Goal: Task Accomplishment & Management: Use online tool/utility

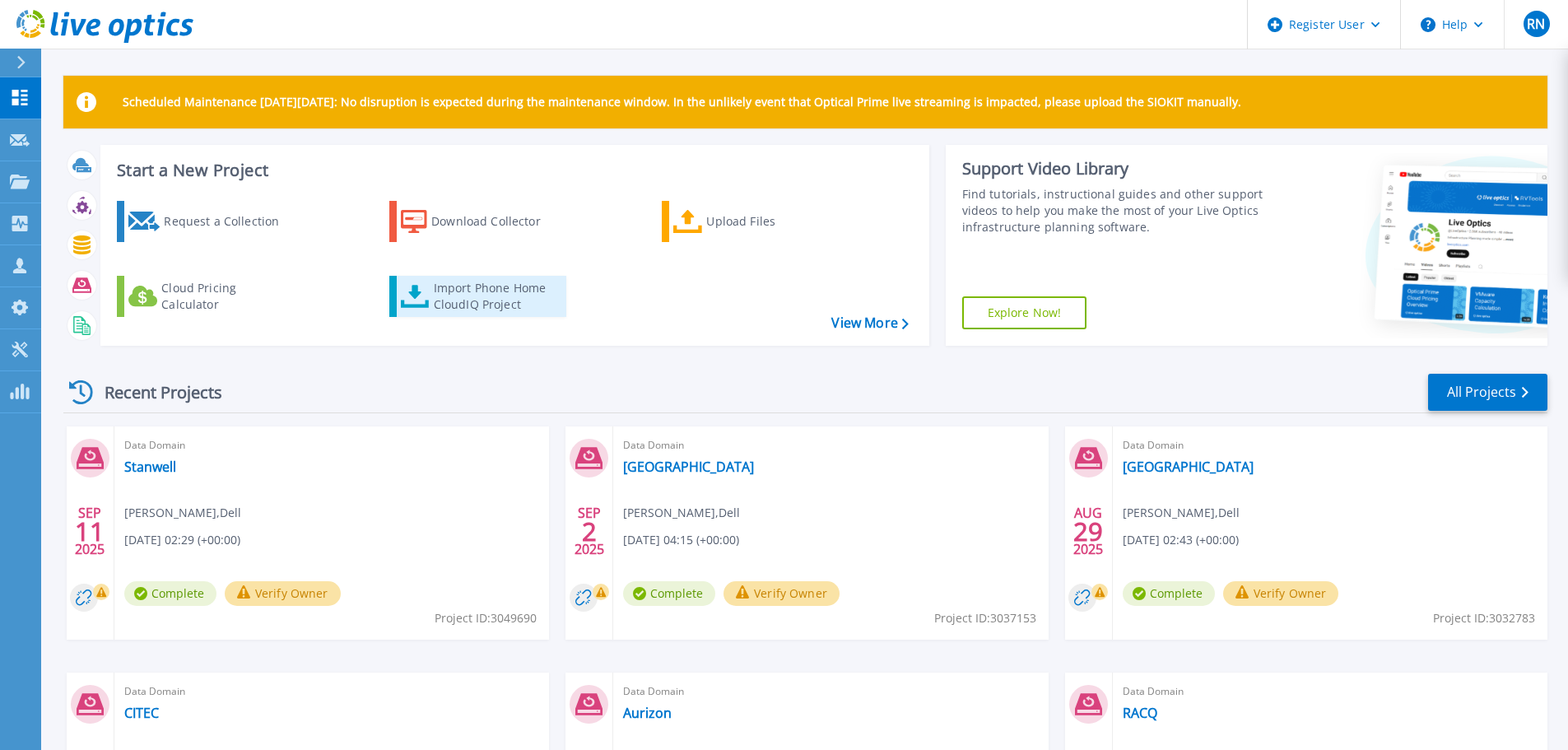
click at [492, 291] on div "Import Phone Home CloudIQ Project" at bounding box center [498, 296] width 129 height 33
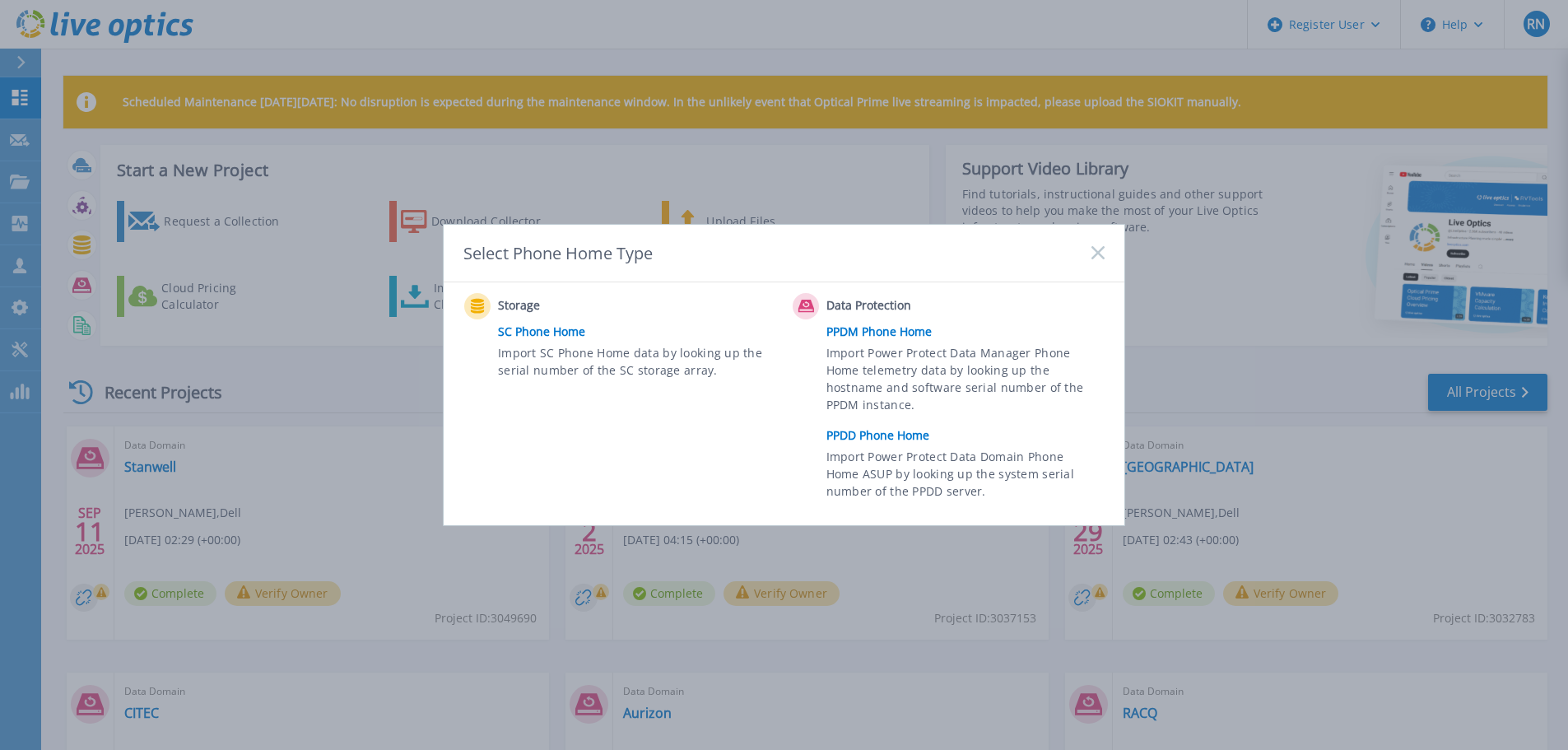
click at [863, 442] on link "PPDD Phone Home" at bounding box center [970, 436] width 286 height 25
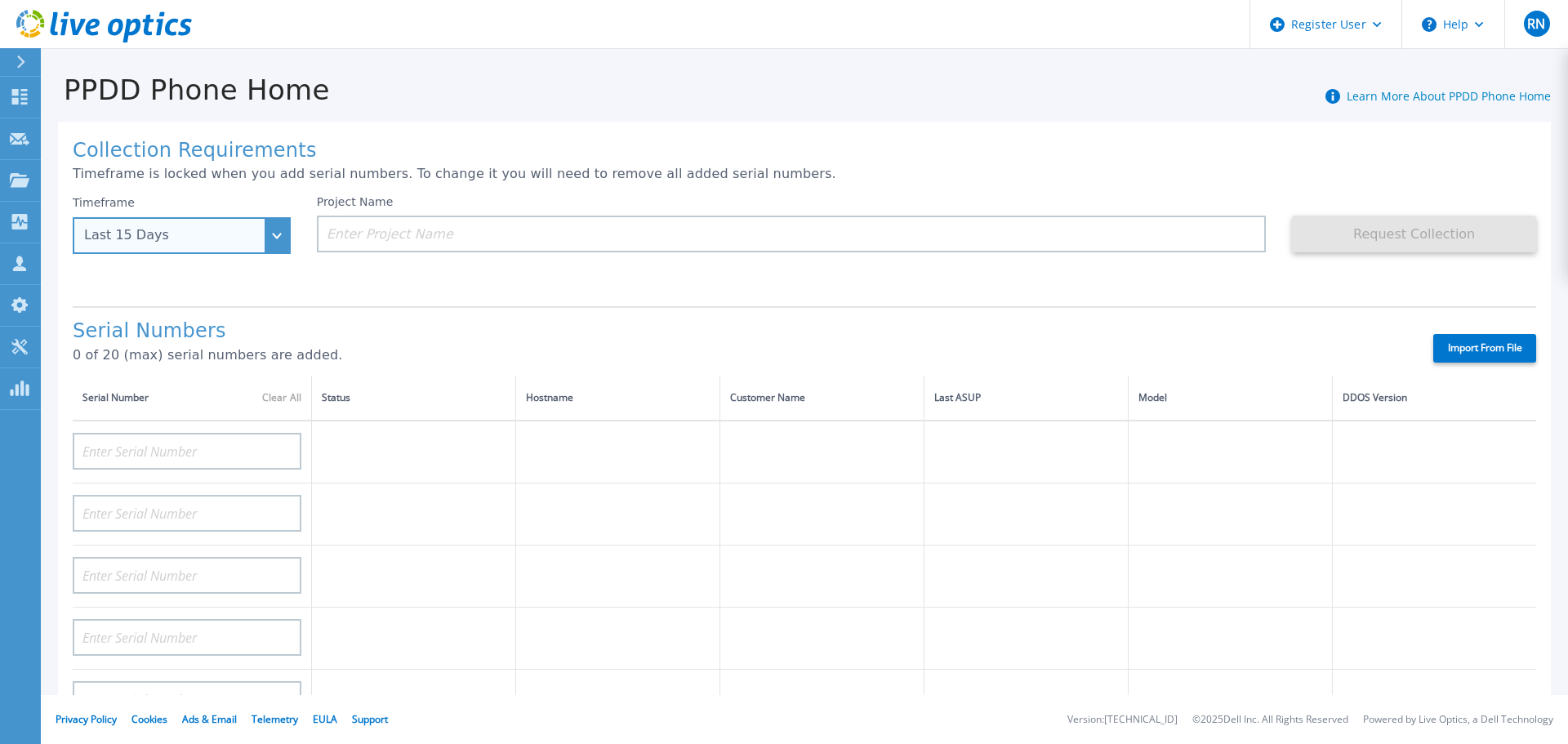
click at [151, 233] on div "Last 15 Days" at bounding box center [173, 235] width 178 height 14
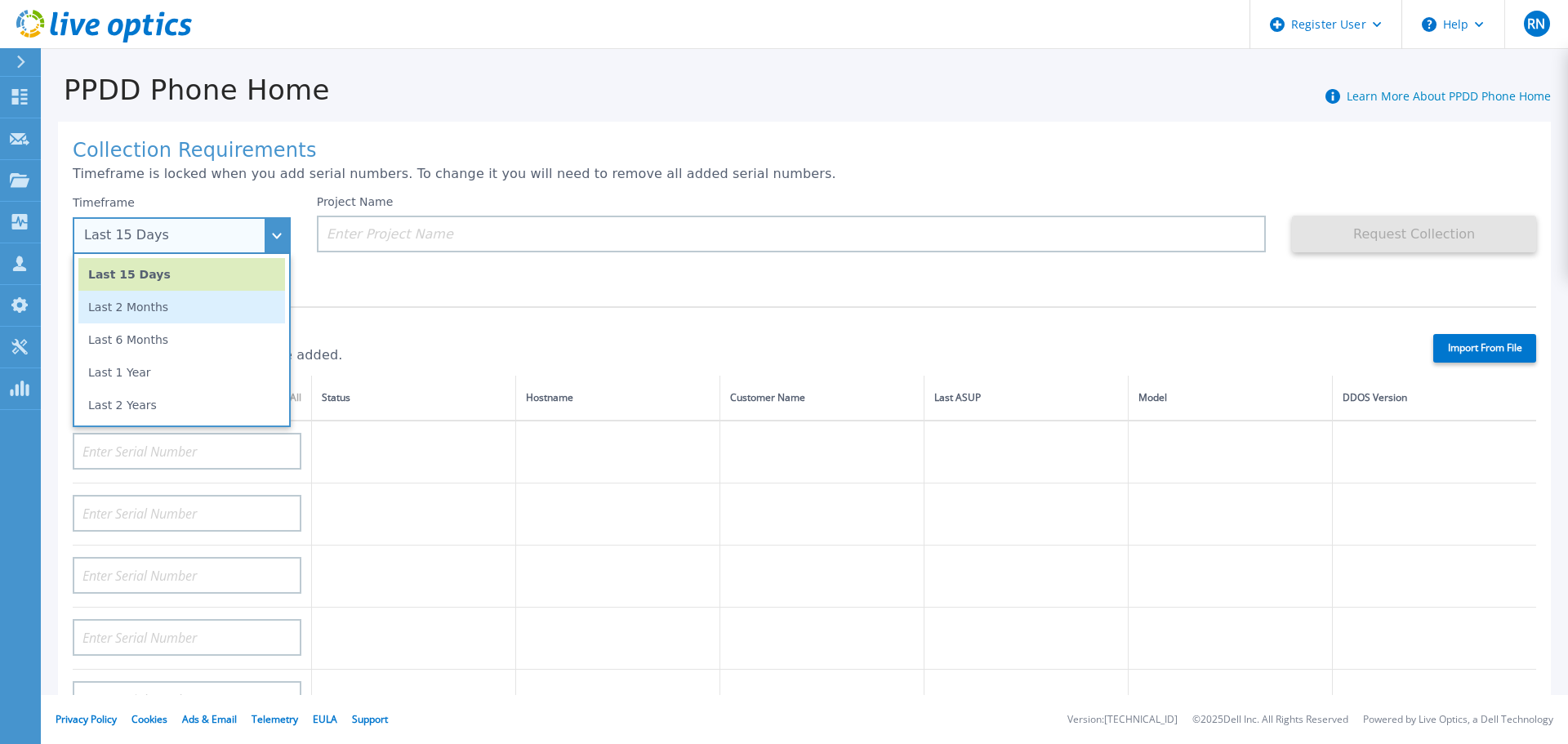
click at [140, 312] on li "Last 2 Months" at bounding box center [182, 307] width 206 height 33
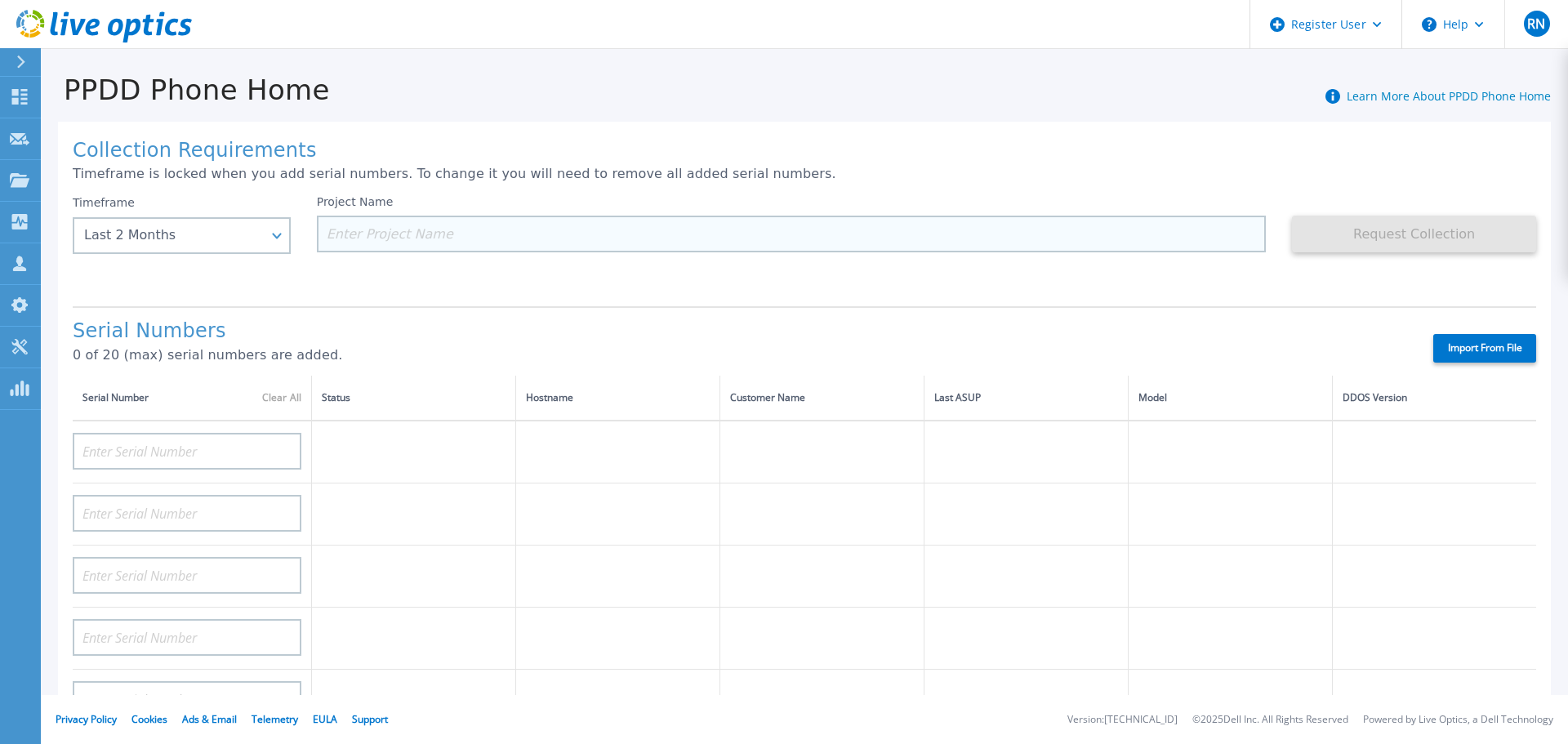
click at [363, 242] on input at bounding box center [791, 233] width 949 height 36
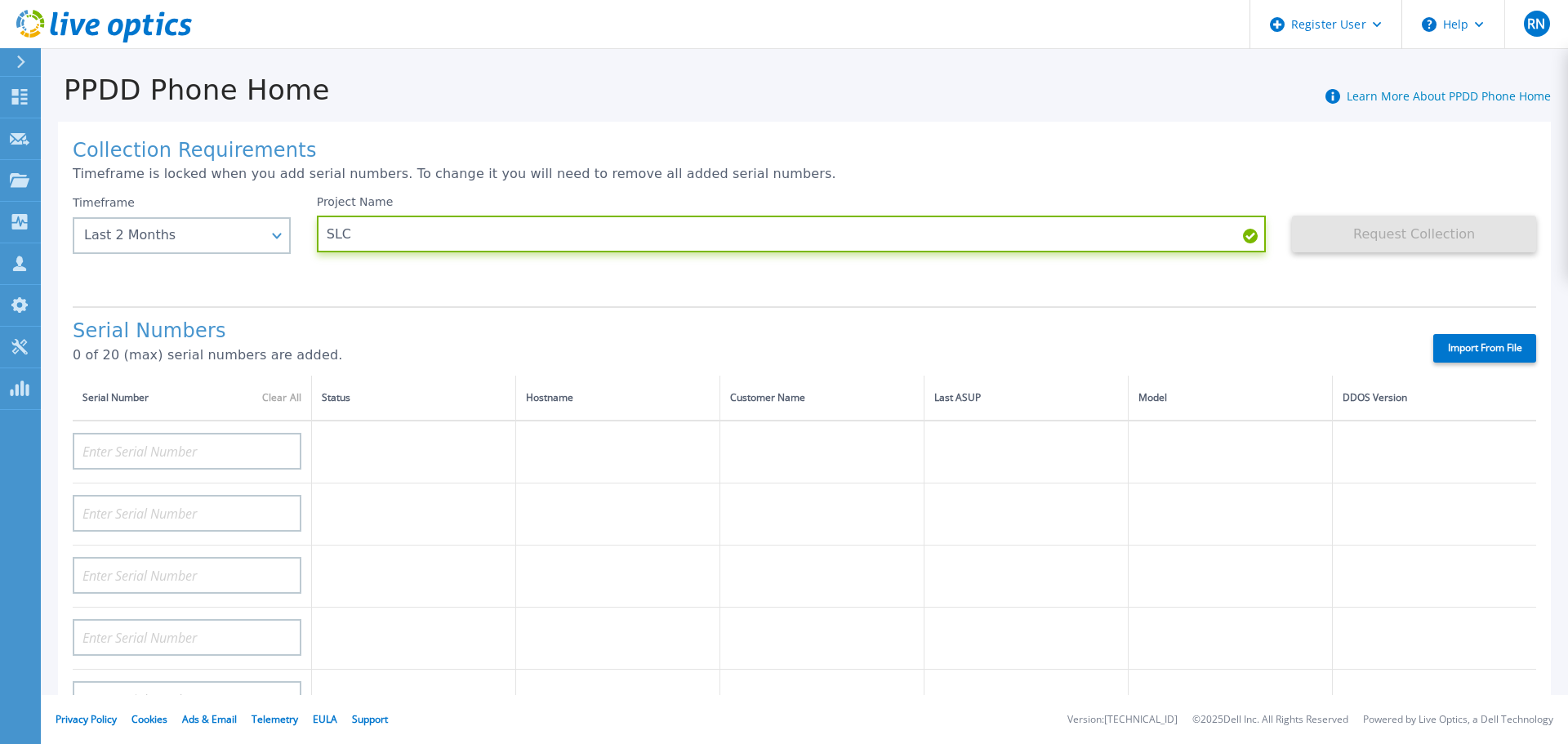
type input "SLC"
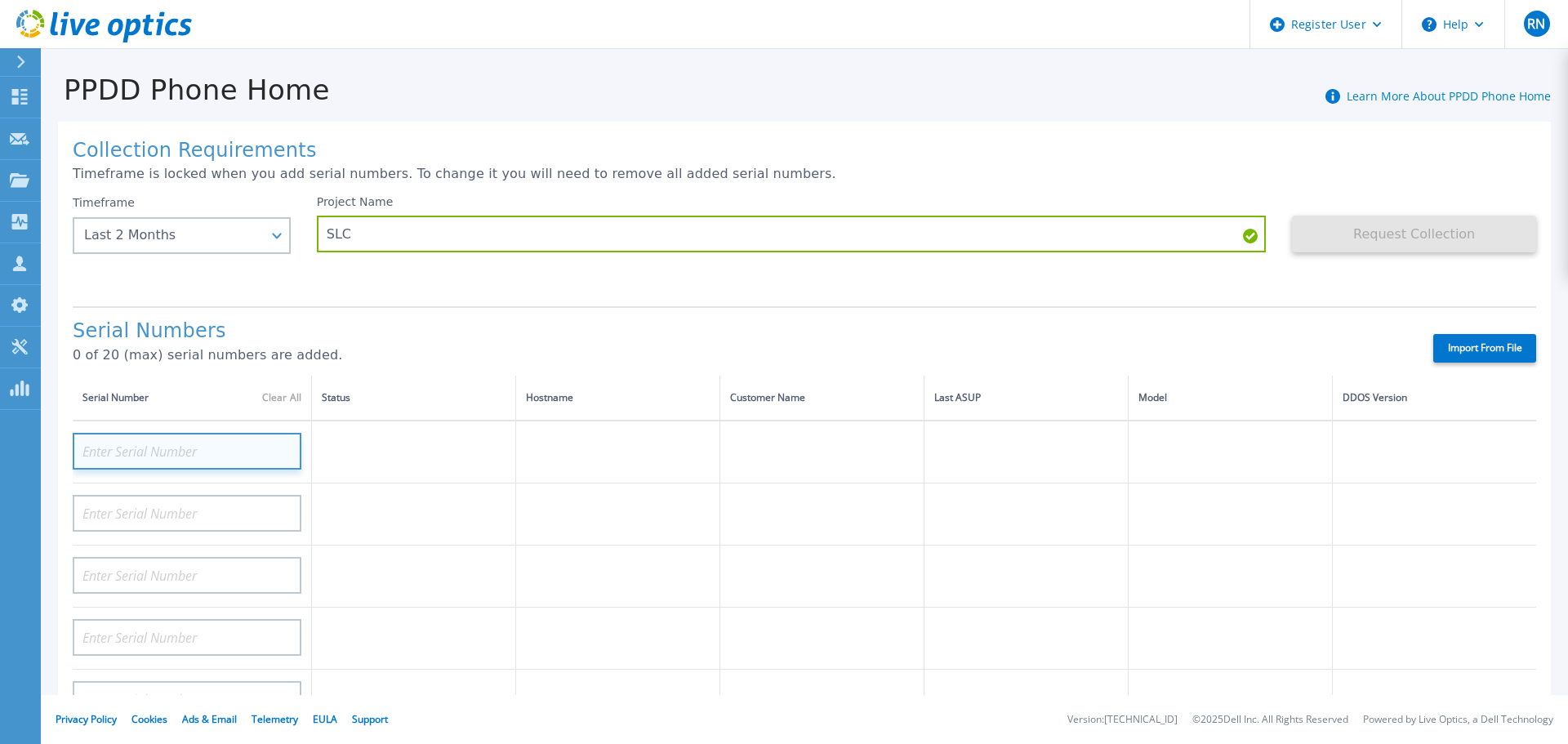
click at [140, 443] on input at bounding box center [187, 451] width 228 height 36
paste input "DE700205001570"
type input "DE700205001570"
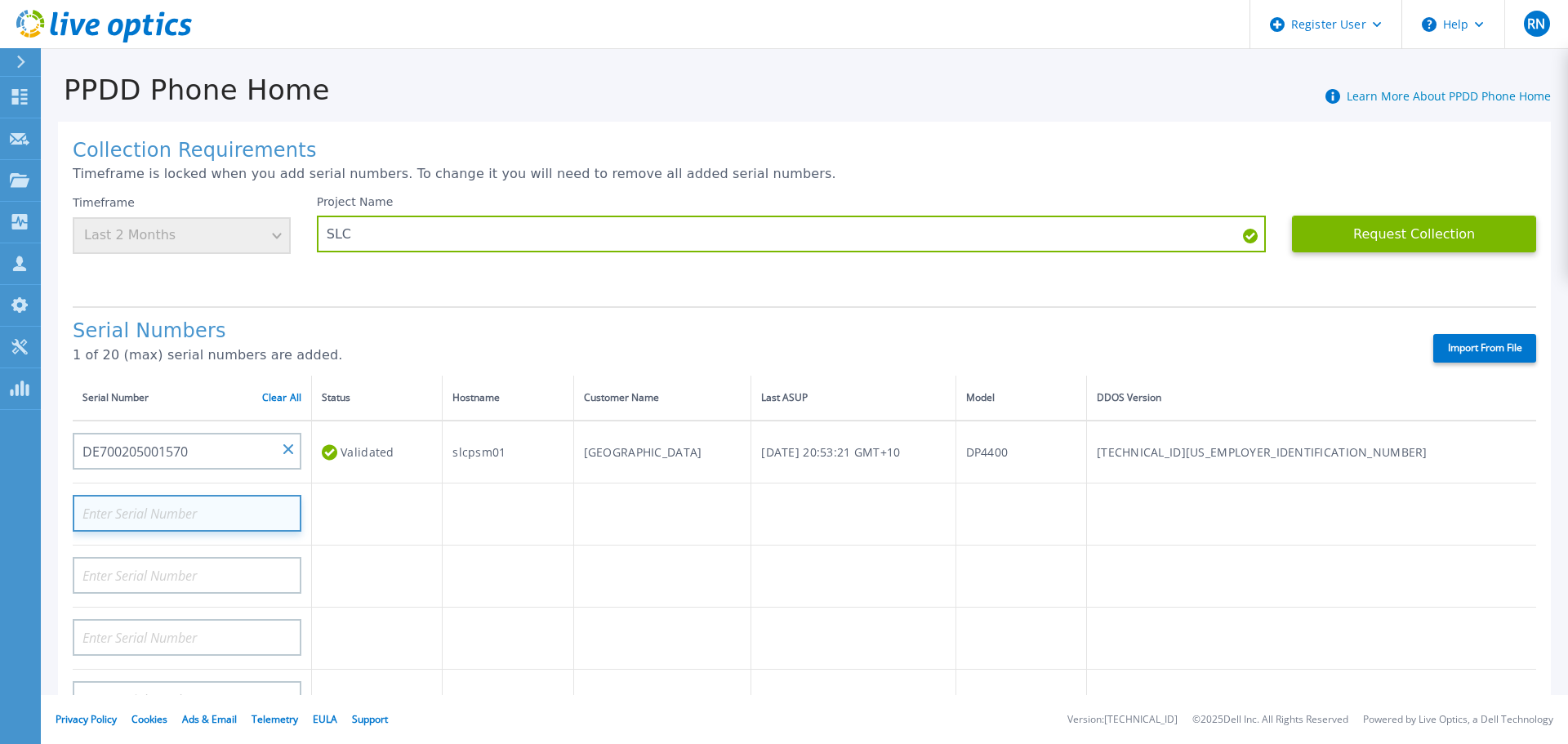
click at [224, 499] on input at bounding box center [187, 512] width 228 height 36
paste input "DE700205001569"
type input "DE700205001569"
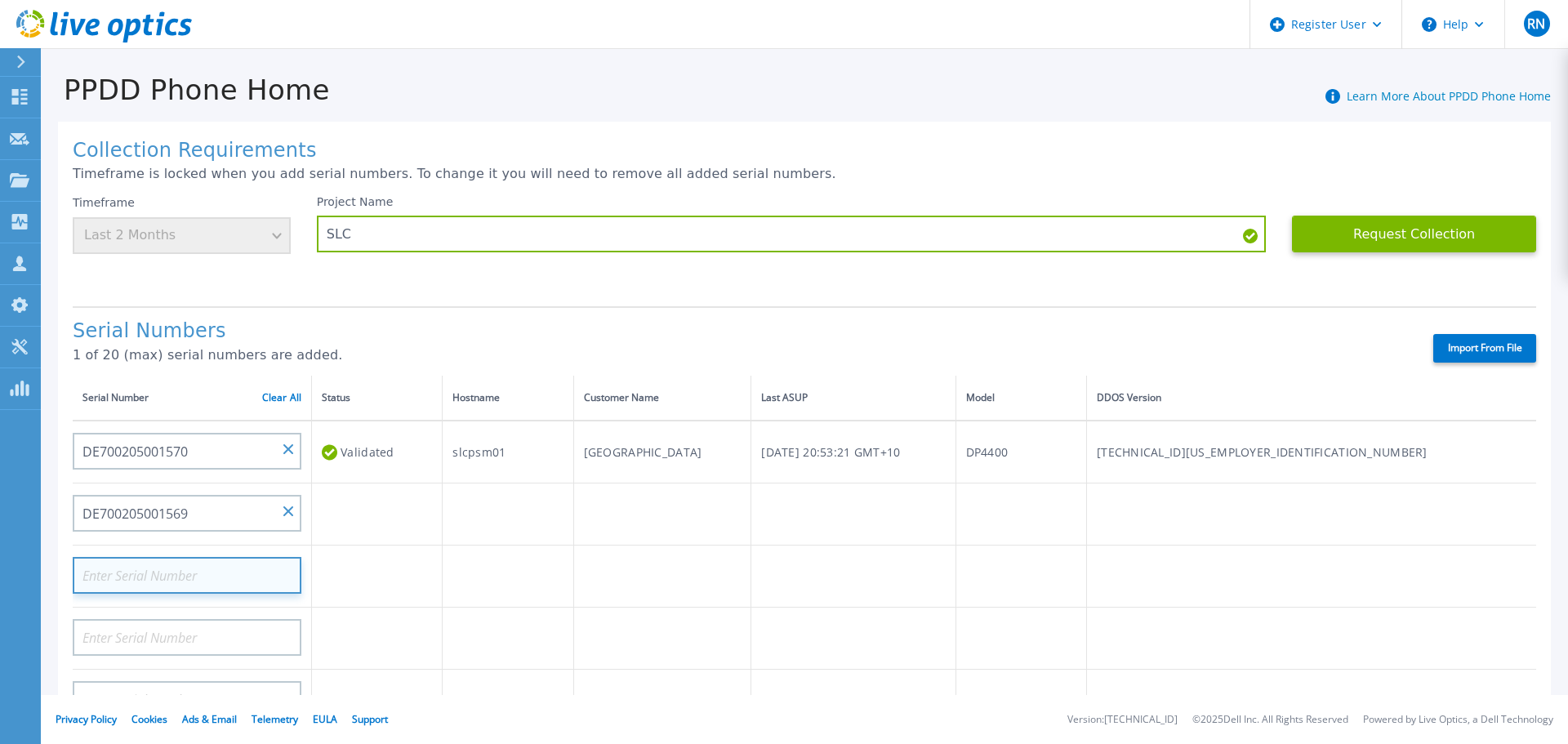
click at [129, 573] on input at bounding box center [187, 575] width 228 height 36
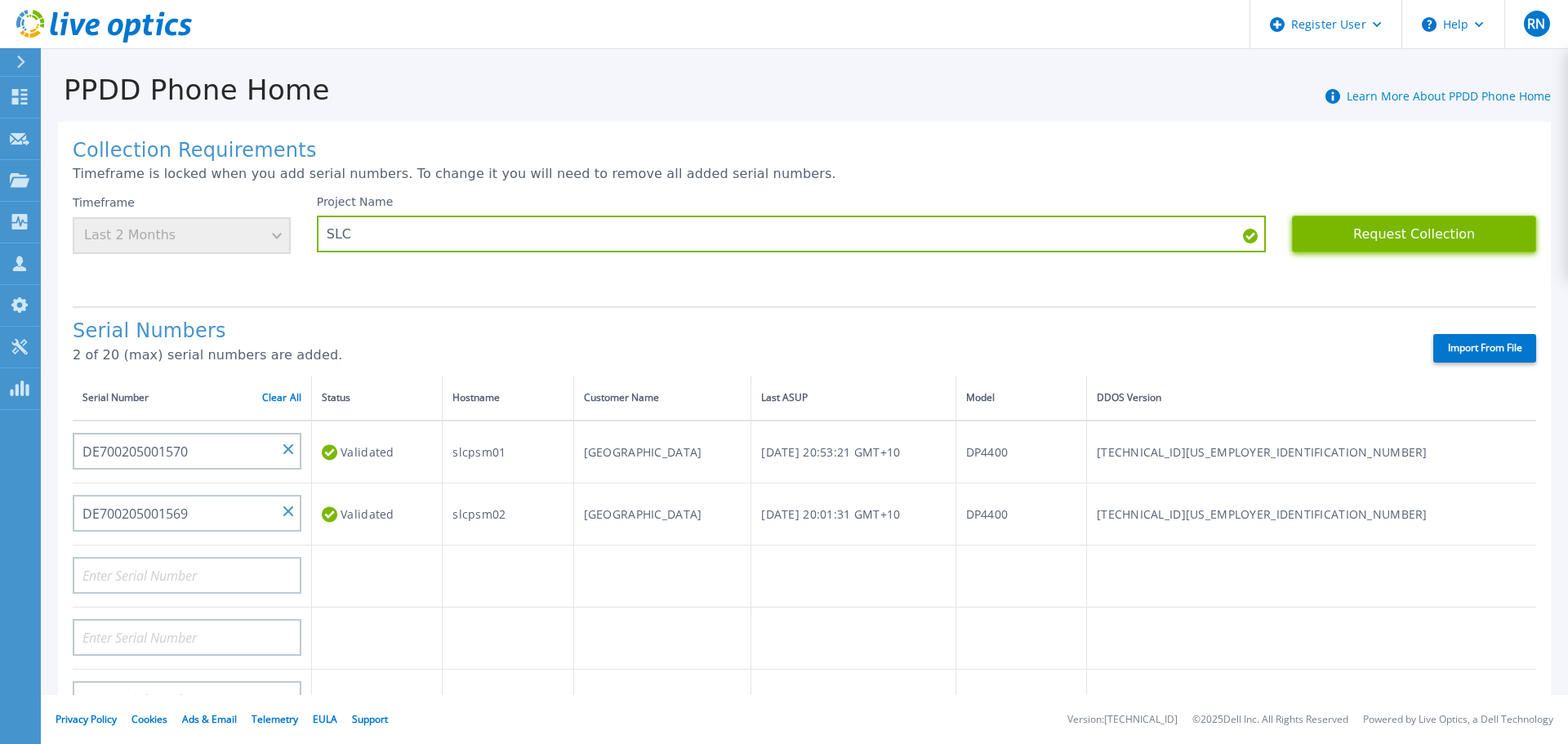
click at [1415, 238] on button "Request Collection" at bounding box center [1413, 233] width 244 height 36
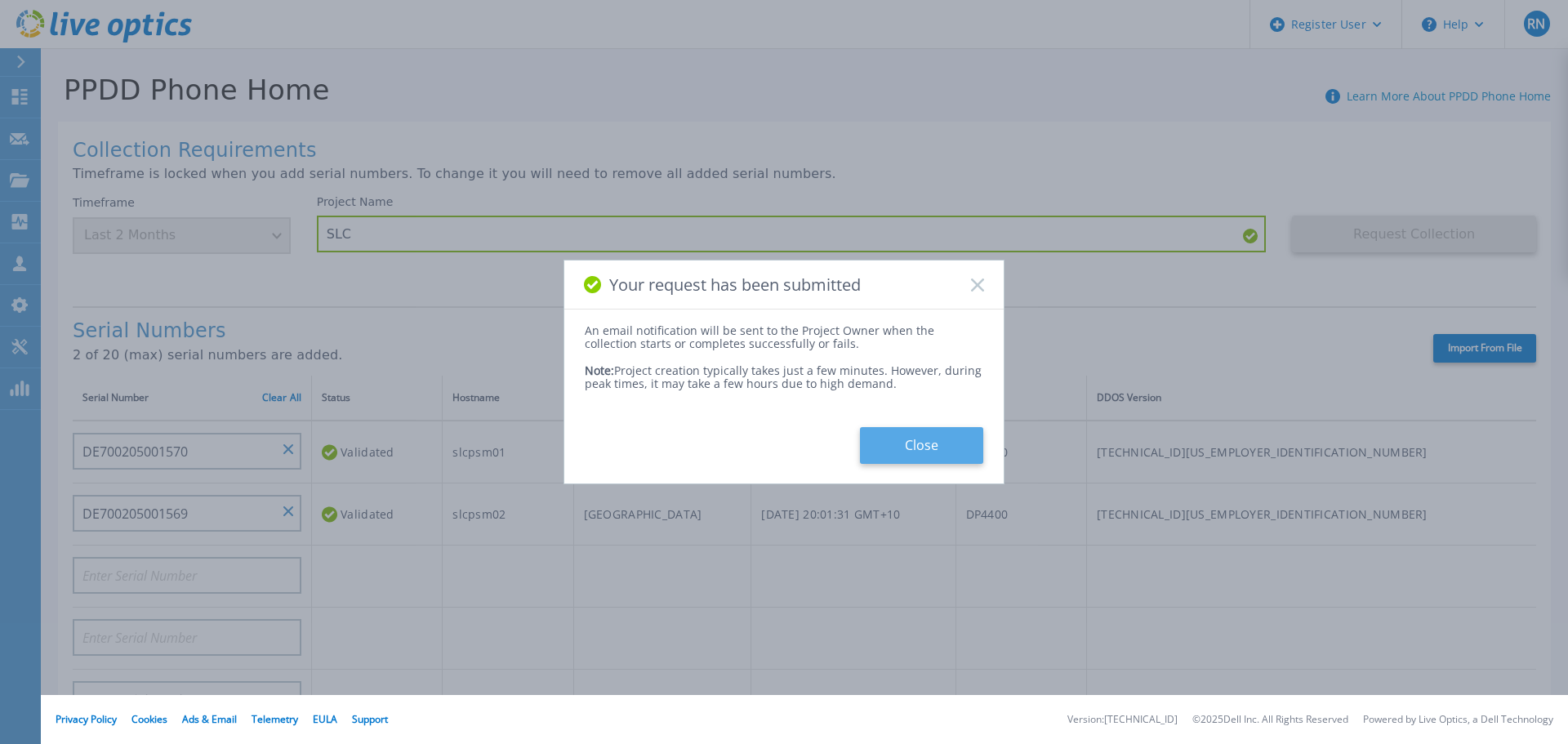
click at [917, 446] on button "Close" at bounding box center [921, 445] width 123 height 36
